Goal: Navigation & Orientation: Find specific page/section

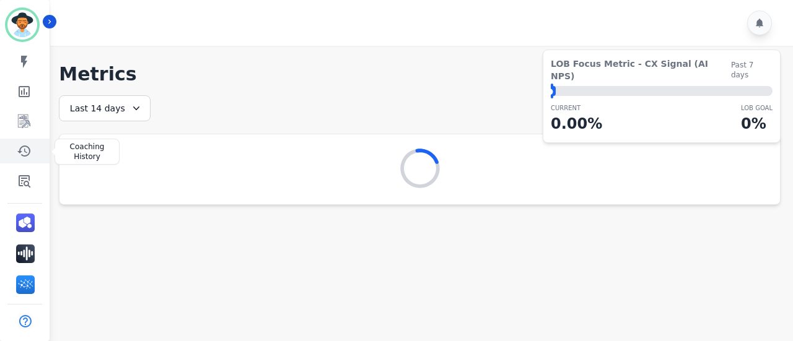
click at [27, 157] on icon "Sidebar" at bounding box center [24, 151] width 15 height 15
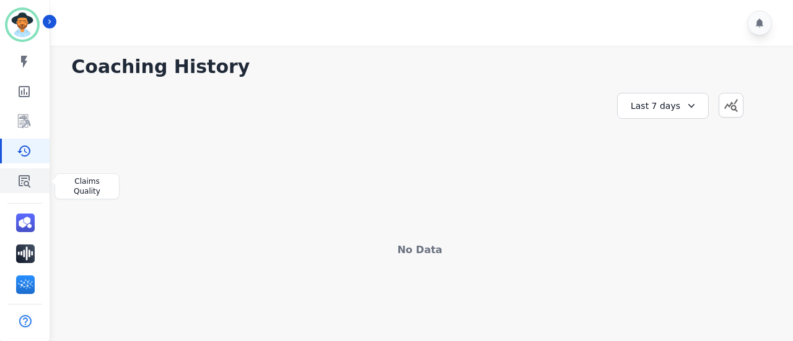
click at [32, 169] on link "Sidebar" at bounding box center [26, 180] width 48 height 25
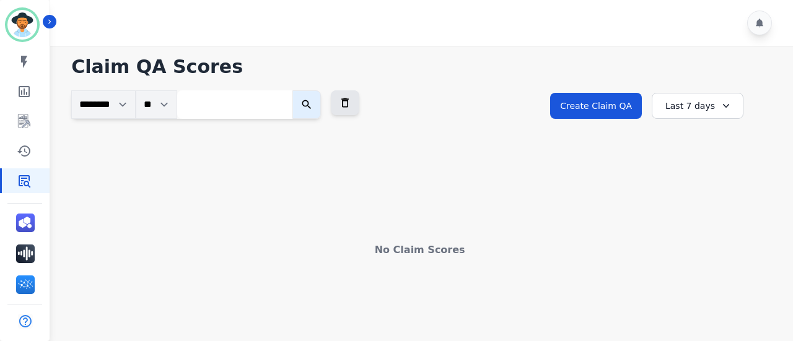
click at [687, 100] on div "Last 7 days" at bounding box center [698, 106] width 92 height 26
click at [710, 223] on li "Last 90 days" at bounding box center [705, 226] width 62 height 12
